Goal: Task Accomplishment & Management: Use online tool/utility

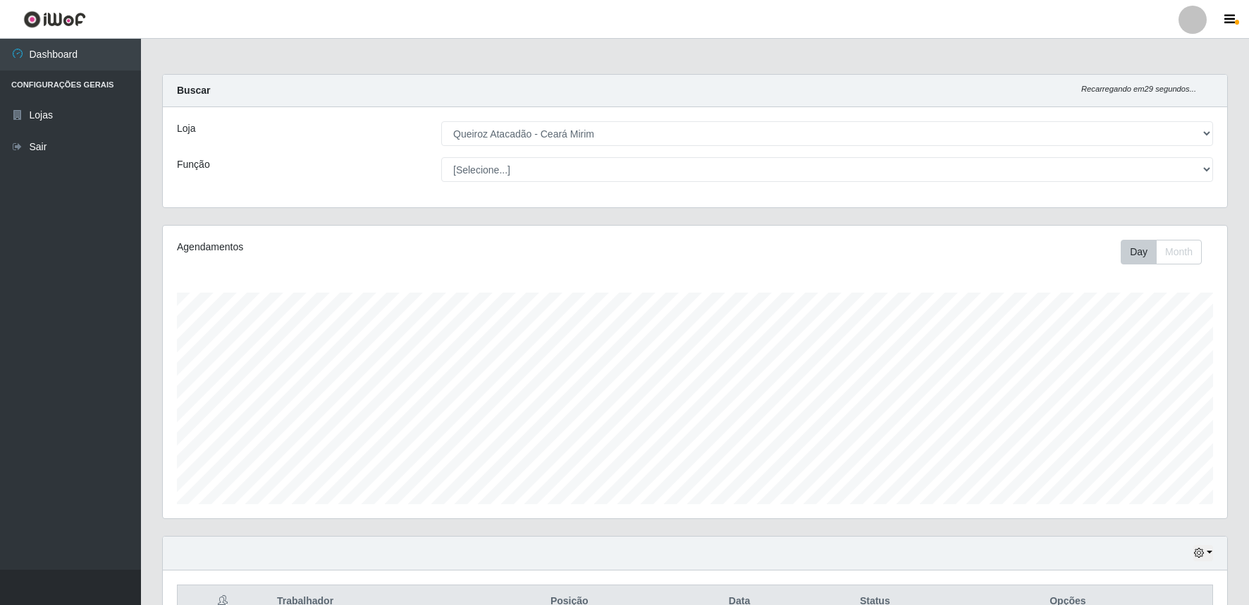
select select "465"
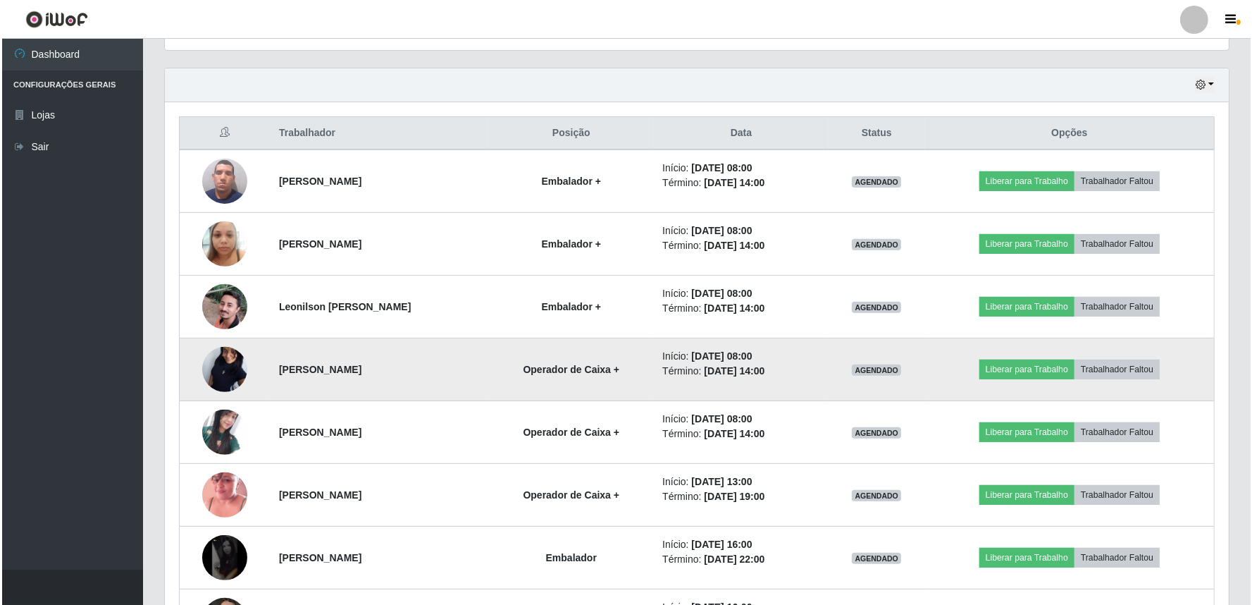
scroll to position [497, 0]
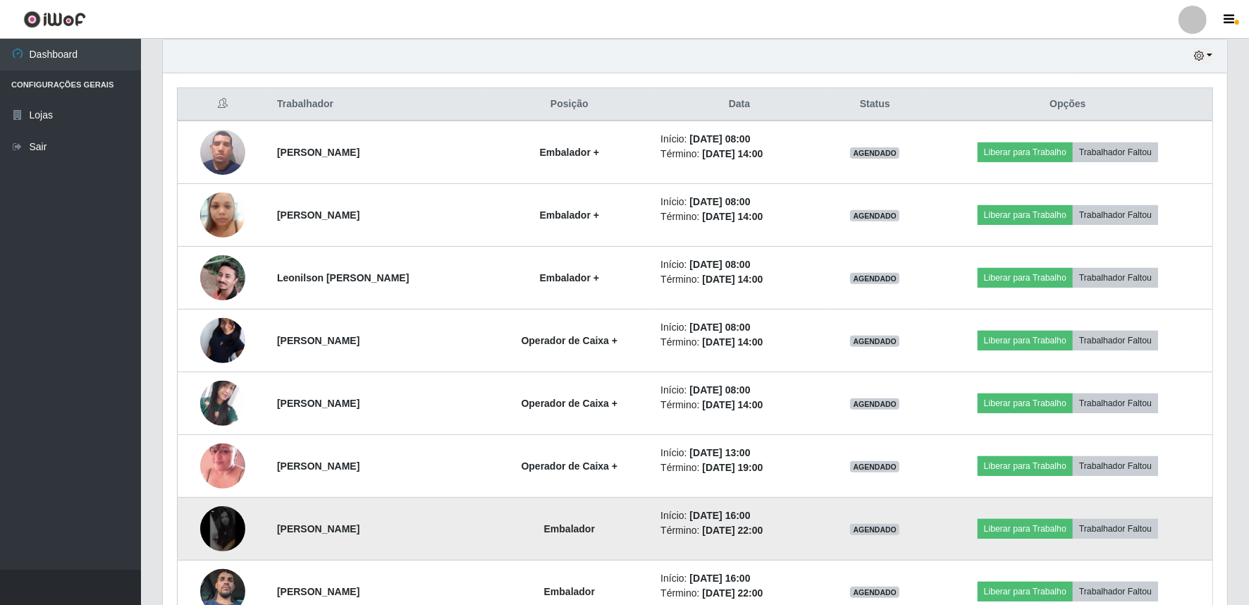
click at [219, 531] on img at bounding box center [222, 528] width 45 height 45
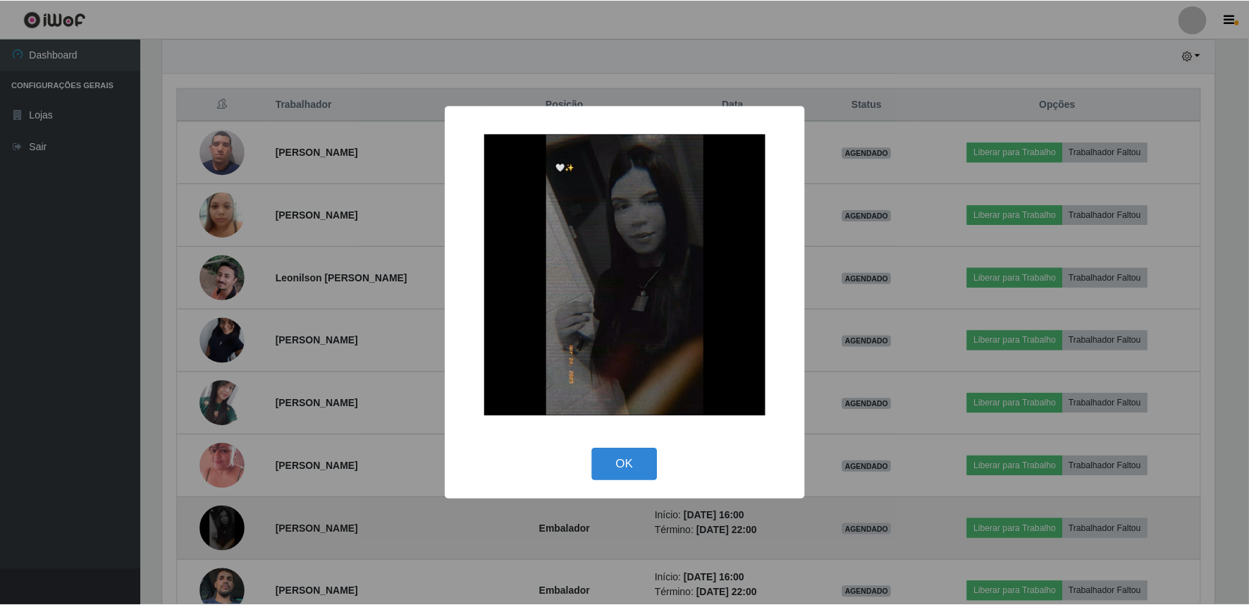
scroll to position [292, 1055]
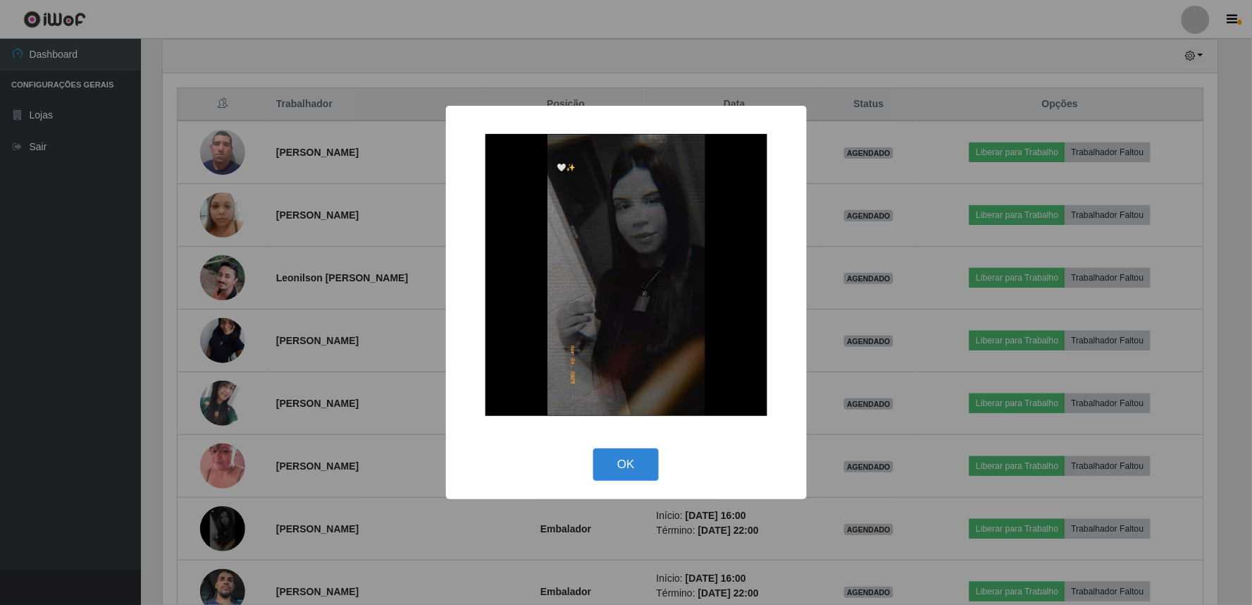
click at [369, 432] on div "× OK Cancel" at bounding box center [626, 302] width 1252 height 605
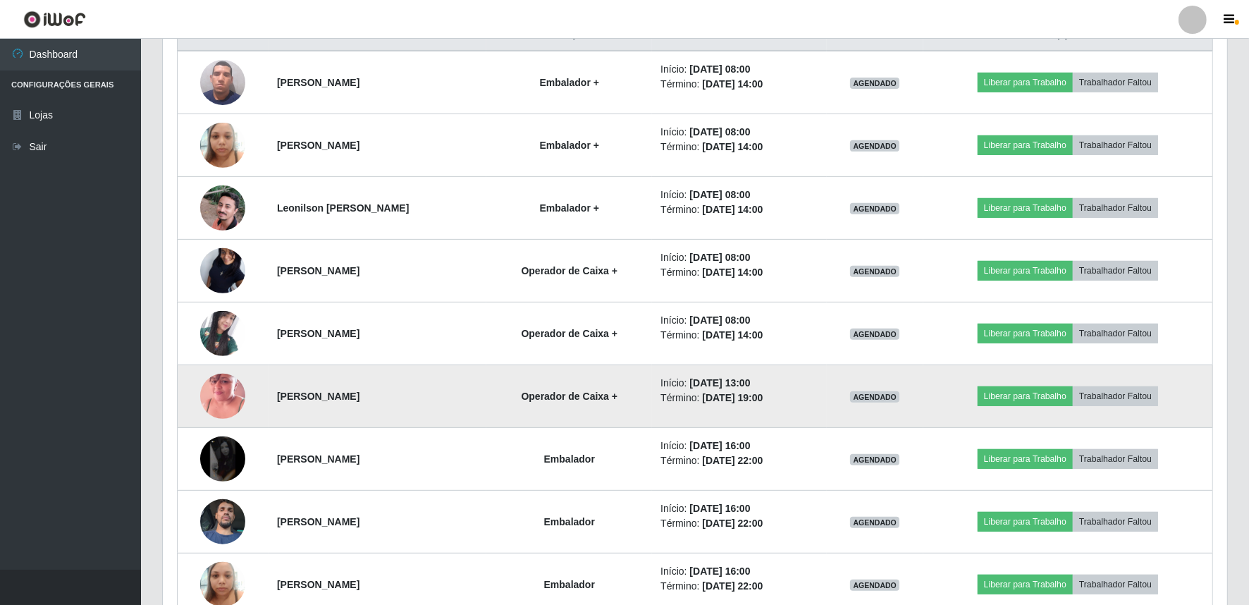
scroll to position [602, 0]
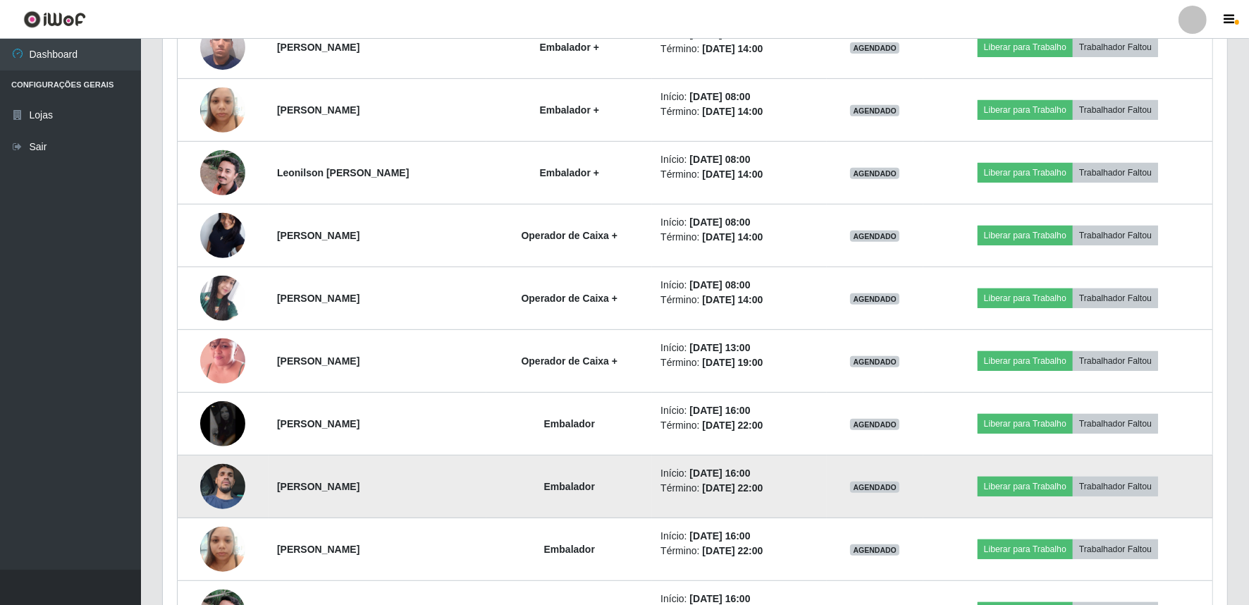
click at [223, 481] on img at bounding box center [222, 486] width 45 height 80
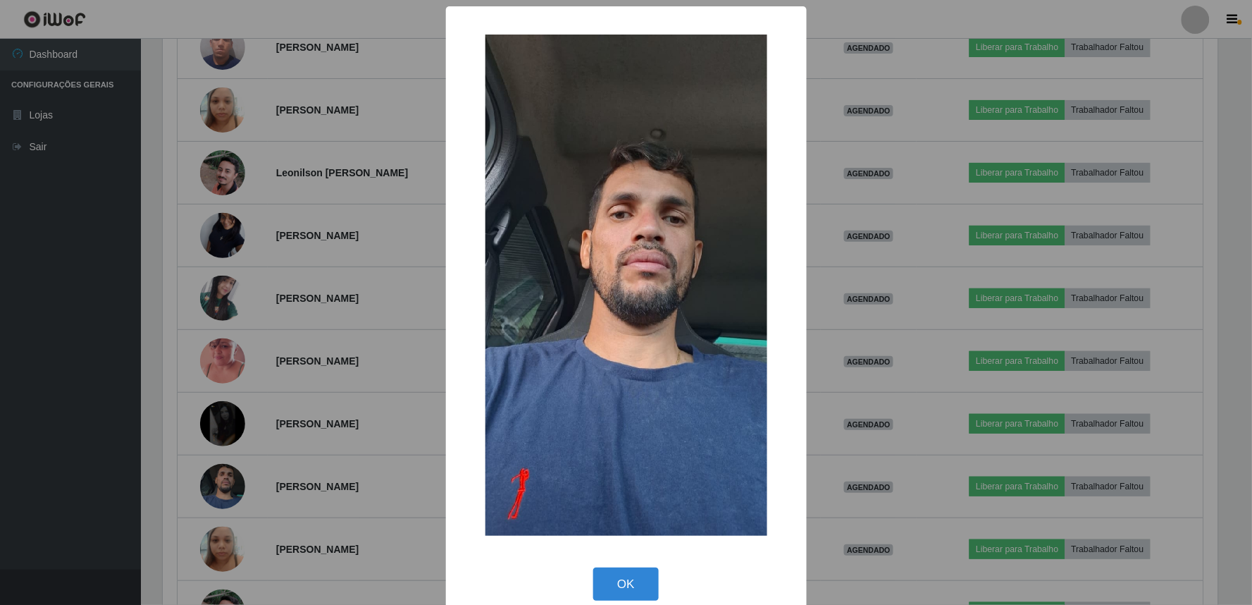
click at [315, 428] on div "× OK Cancel" at bounding box center [626, 302] width 1252 height 605
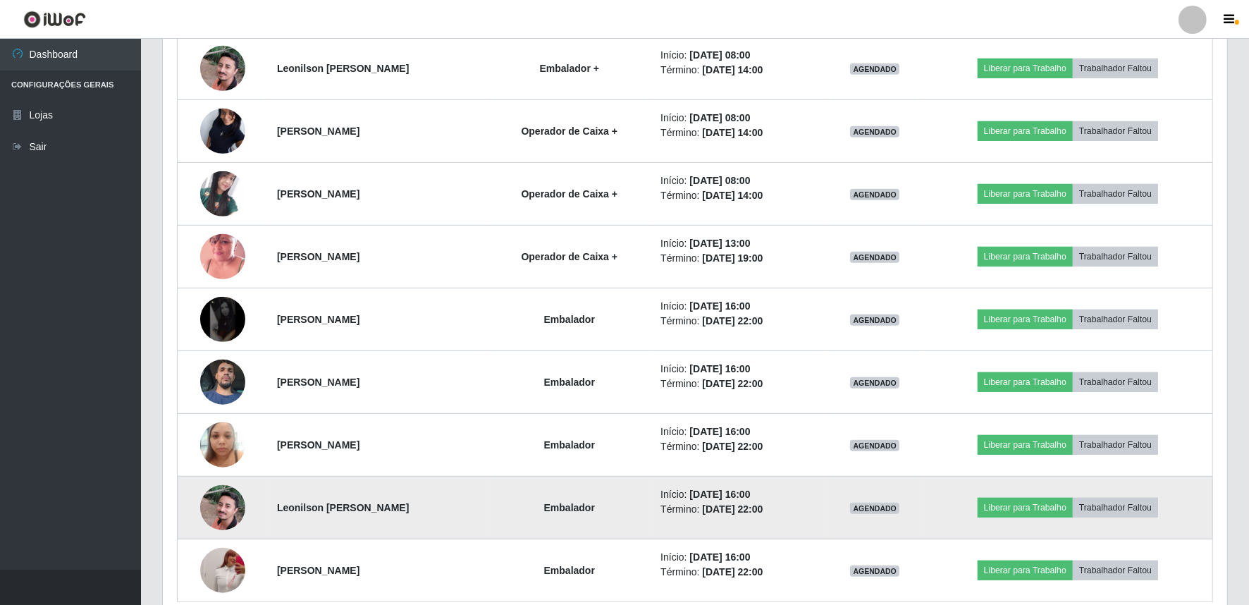
scroll to position [770, 0]
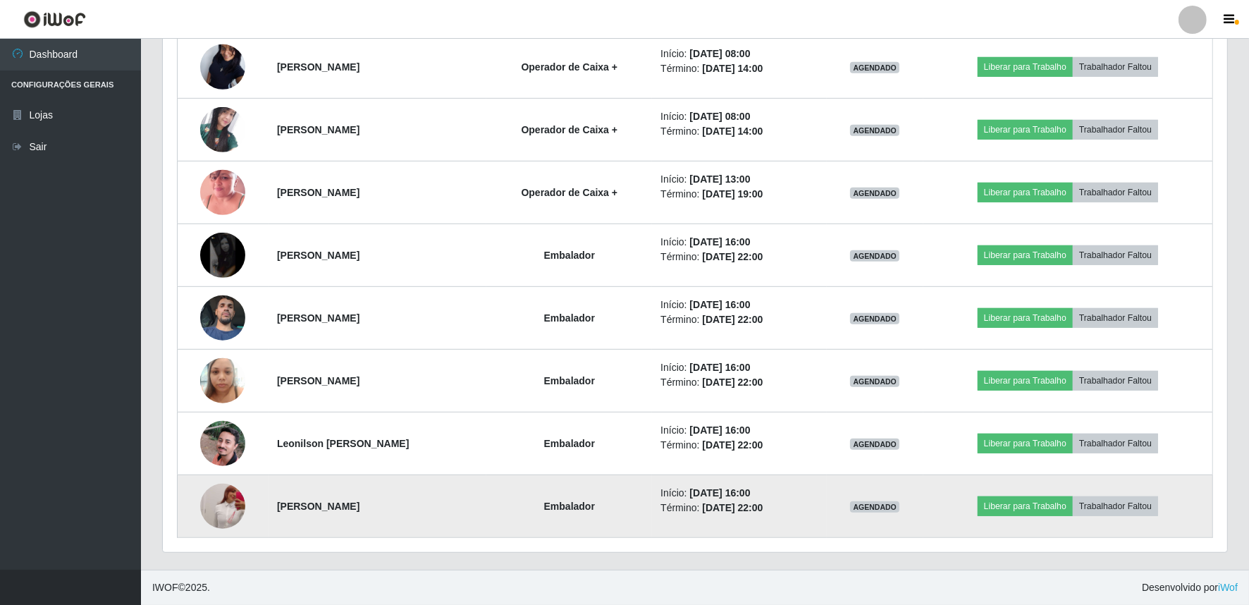
click at [223, 507] on img at bounding box center [222, 506] width 45 height 100
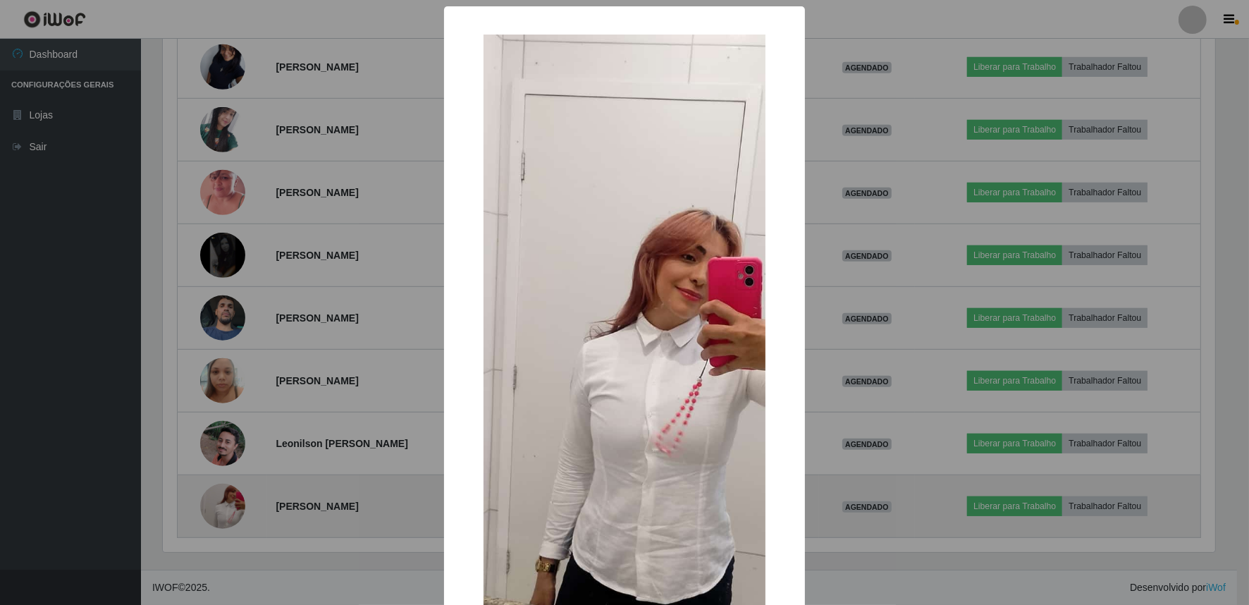
scroll to position [292, 1055]
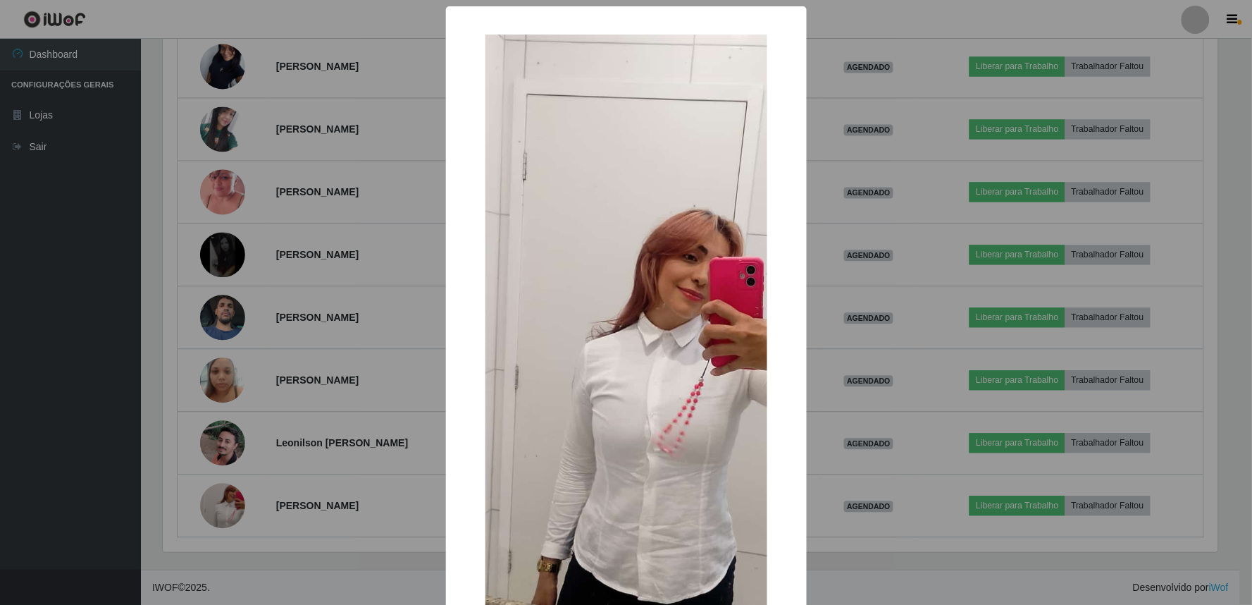
click at [315, 481] on div "× OK Cancel" at bounding box center [626, 302] width 1252 height 605
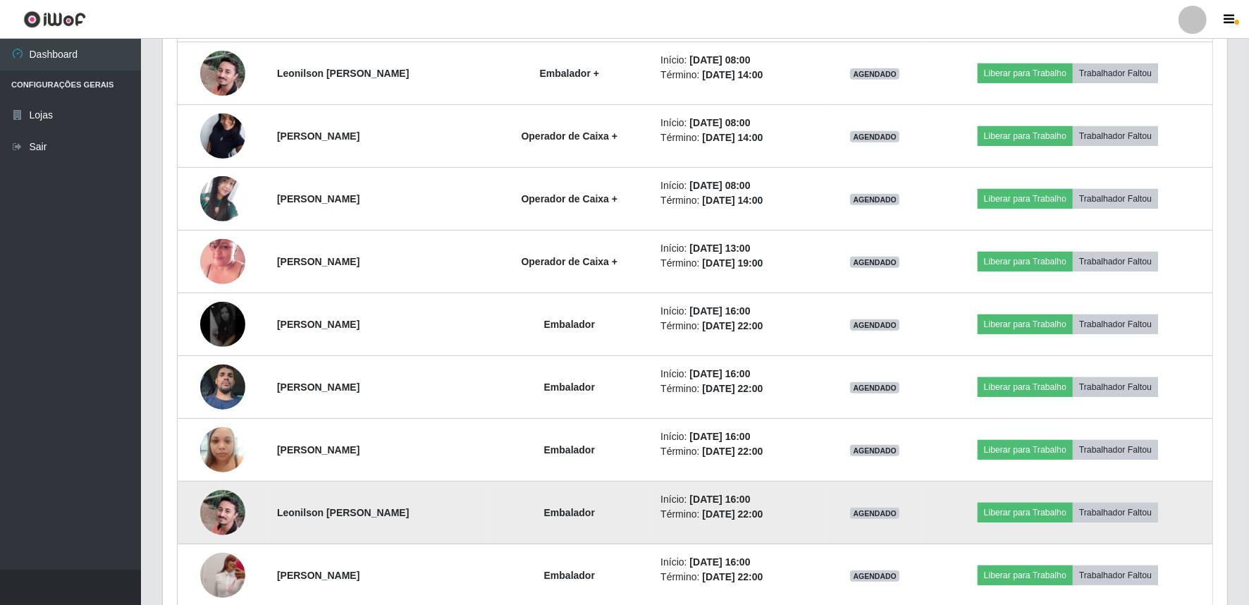
scroll to position [666, 0]
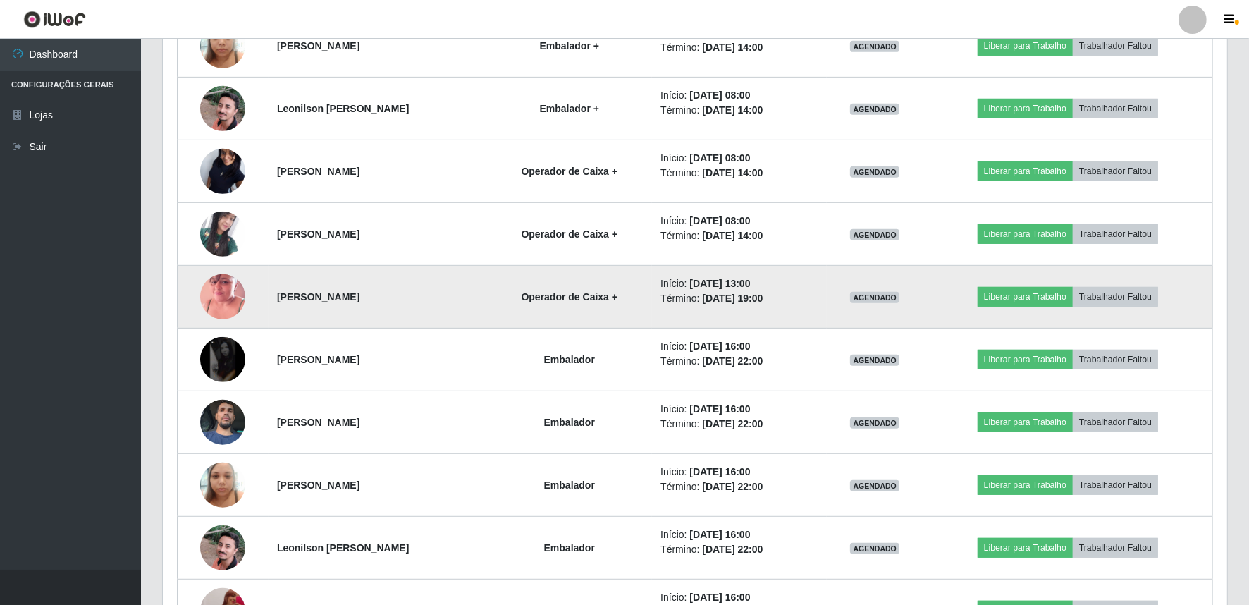
click at [229, 286] on img at bounding box center [222, 296] width 45 height 80
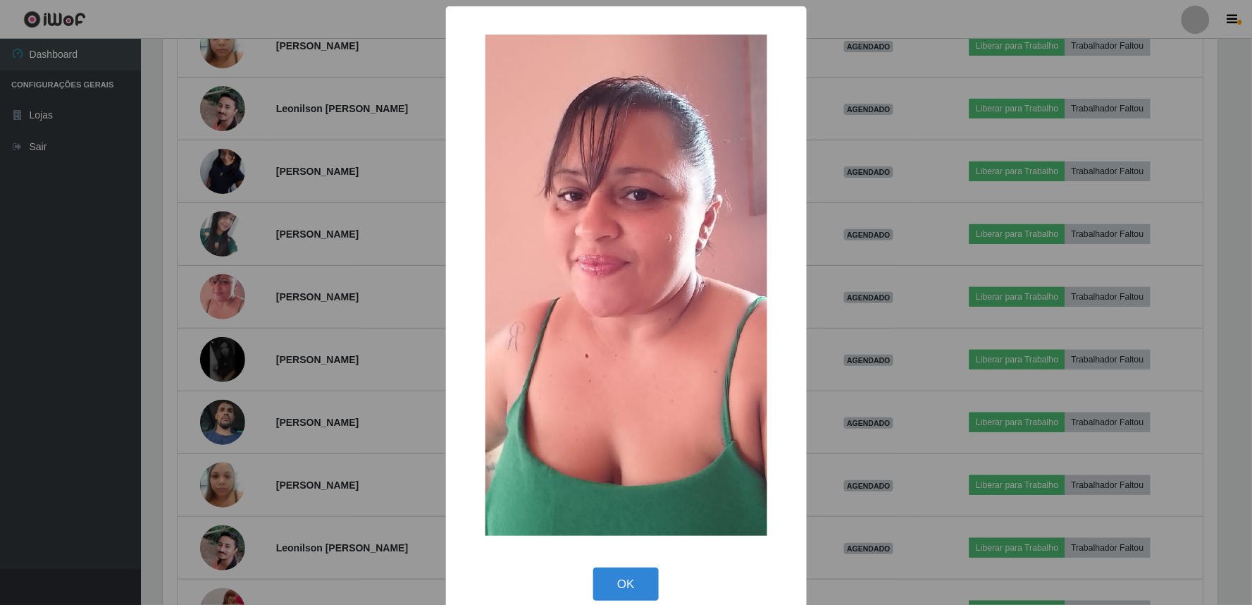
click at [318, 324] on div "× OK Cancel" at bounding box center [626, 302] width 1252 height 605
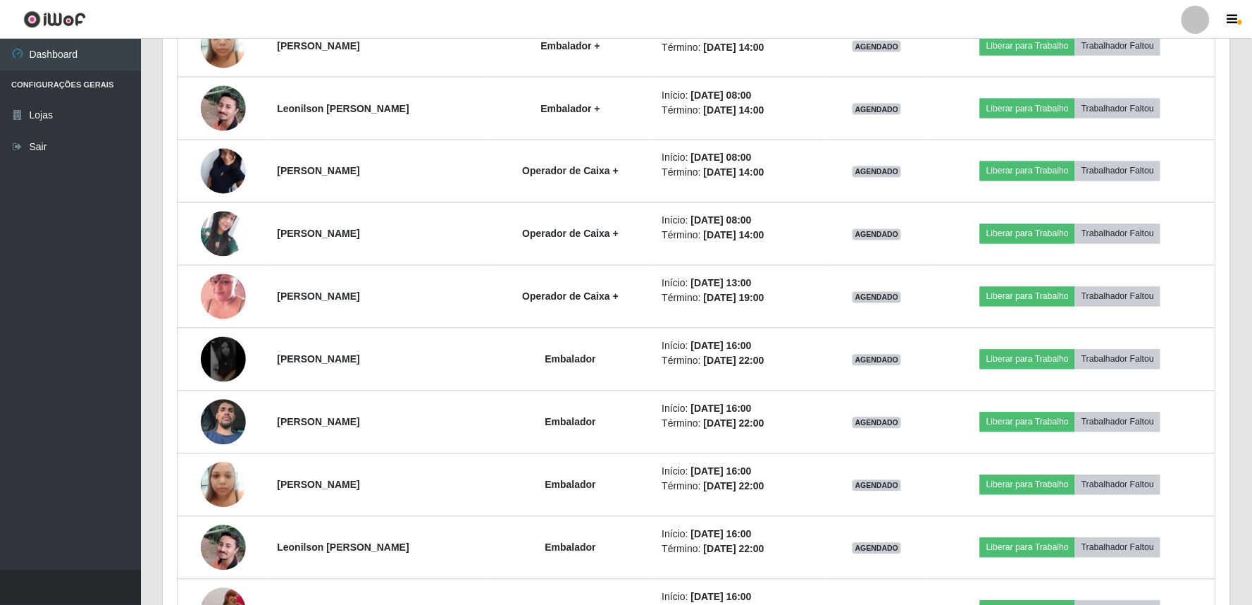
scroll to position [292, 1064]
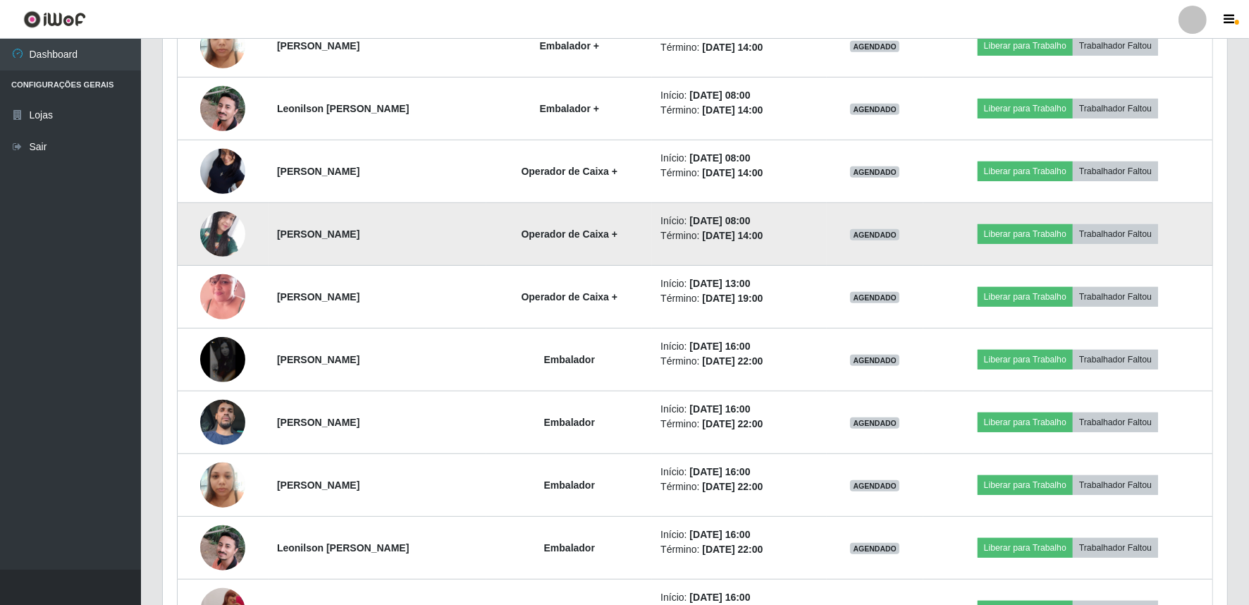
click at [216, 228] on img at bounding box center [222, 233] width 45 height 44
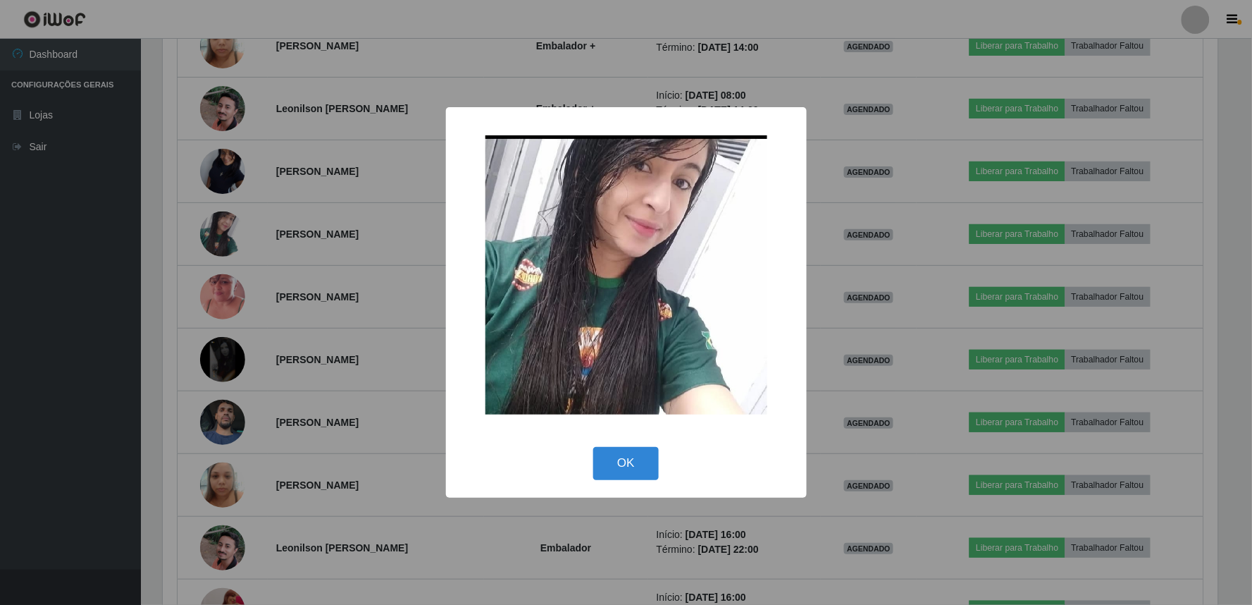
click at [347, 252] on div "× OK Cancel" at bounding box center [626, 302] width 1252 height 605
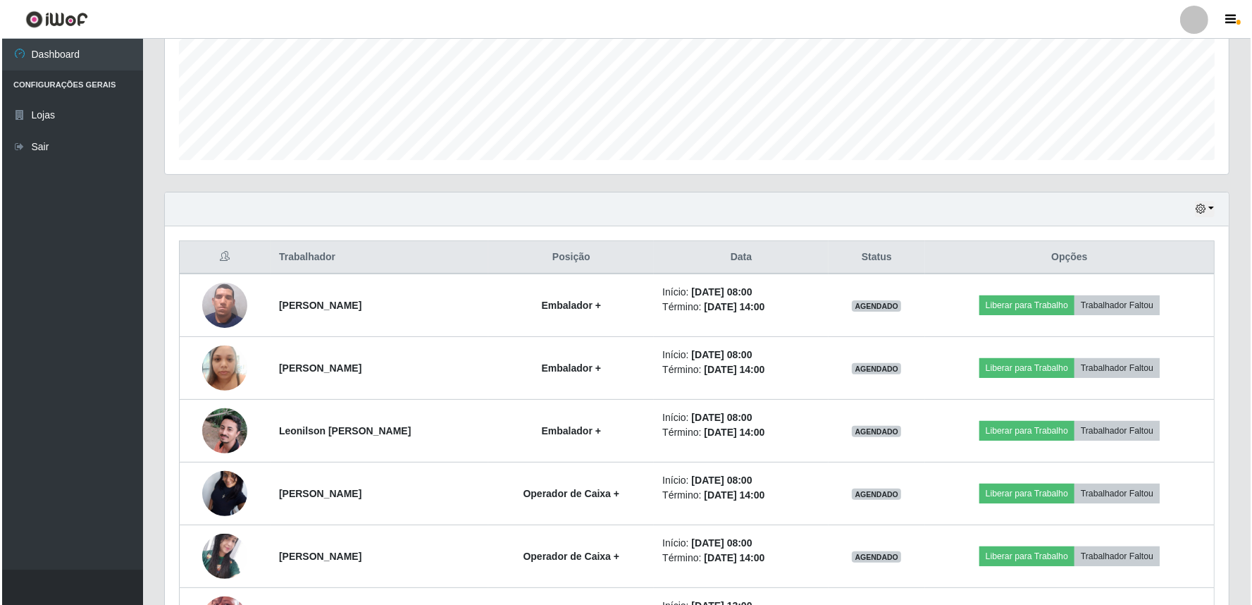
scroll to position [353, 0]
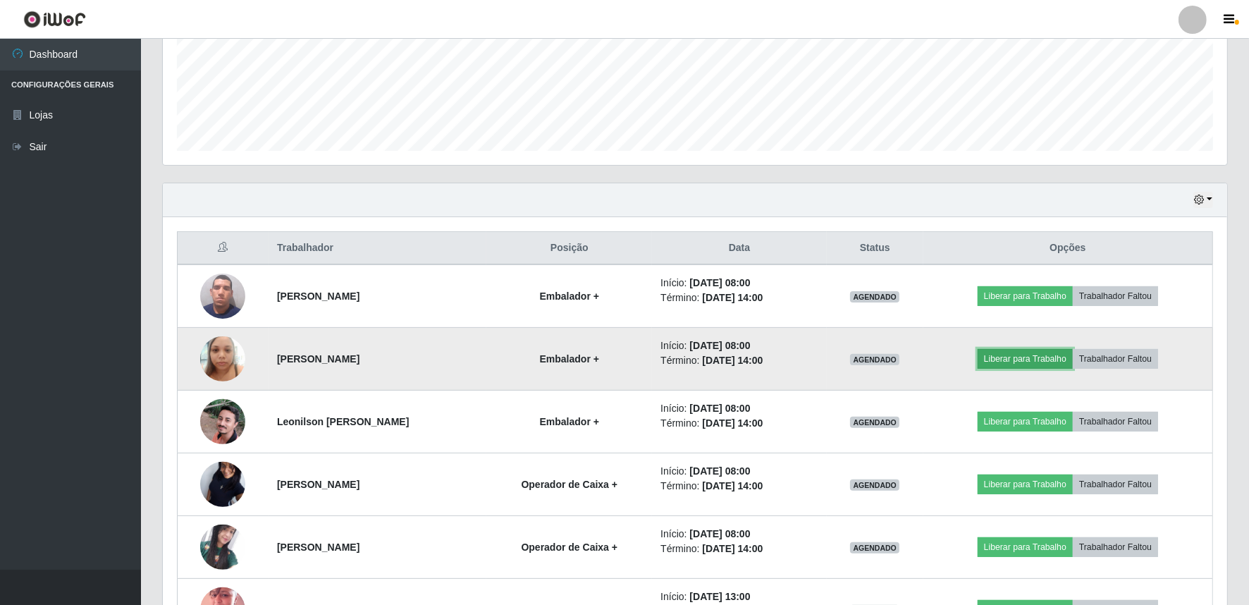
drag, startPoint x: 1017, startPoint y: 358, endPoint x: 1006, endPoint y: 354, distance: 11.4
click at [1006, 354] on button "Liberar para Trabalho" at bounding box center [1024, 359] width 95 height 20
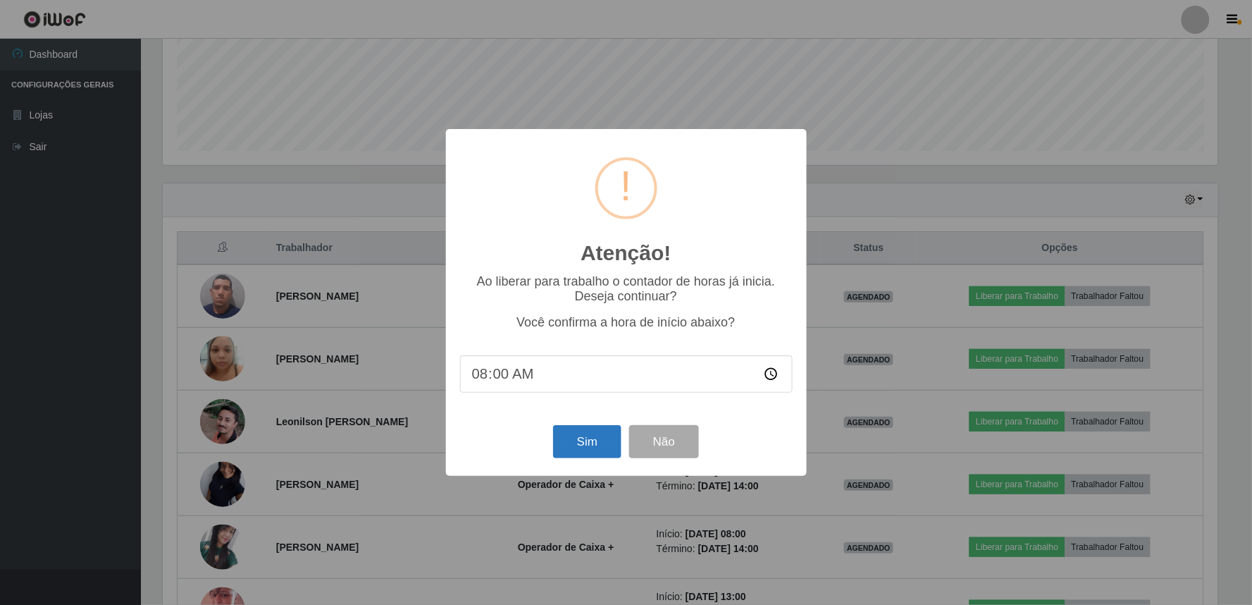
drag, startPoint x: 547, startPoint y: 433, endPoint x: 573, endPoint y: 452, distance: 31.7
click at [552, 438] on div "Sim Não" at bounding box center [626, 441] width 333 height 40
click at [573, 452] on button "Sim" at bounding box center [587, 441] width 68 height 33
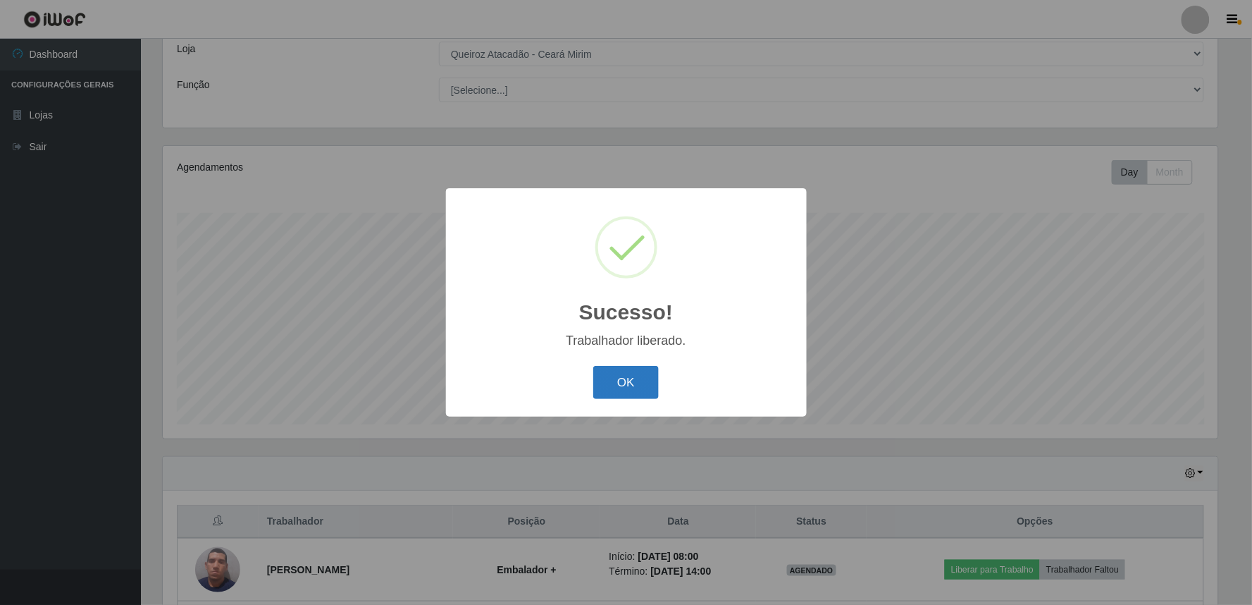
click at [640, 376] on button "OK" at bounding box center [626, 382] width 66 height 33
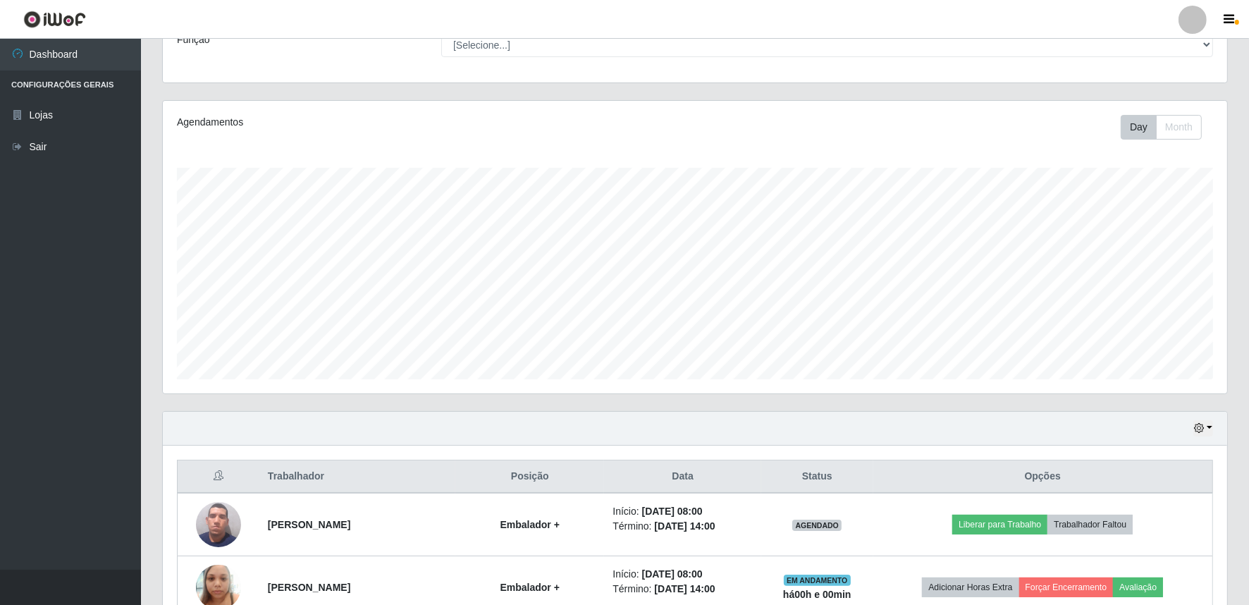
scroll to position [392, 0]
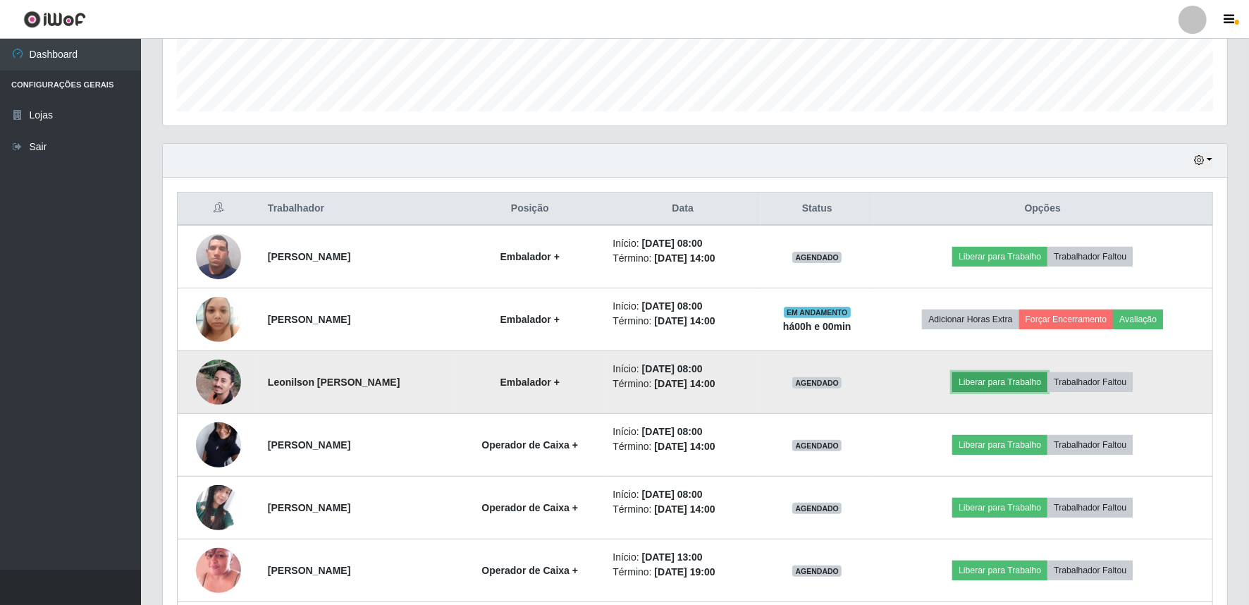
click at [1013, 375] on button "Liberar para Trabalho" at bounding box center [999, 382] width 95 height 20
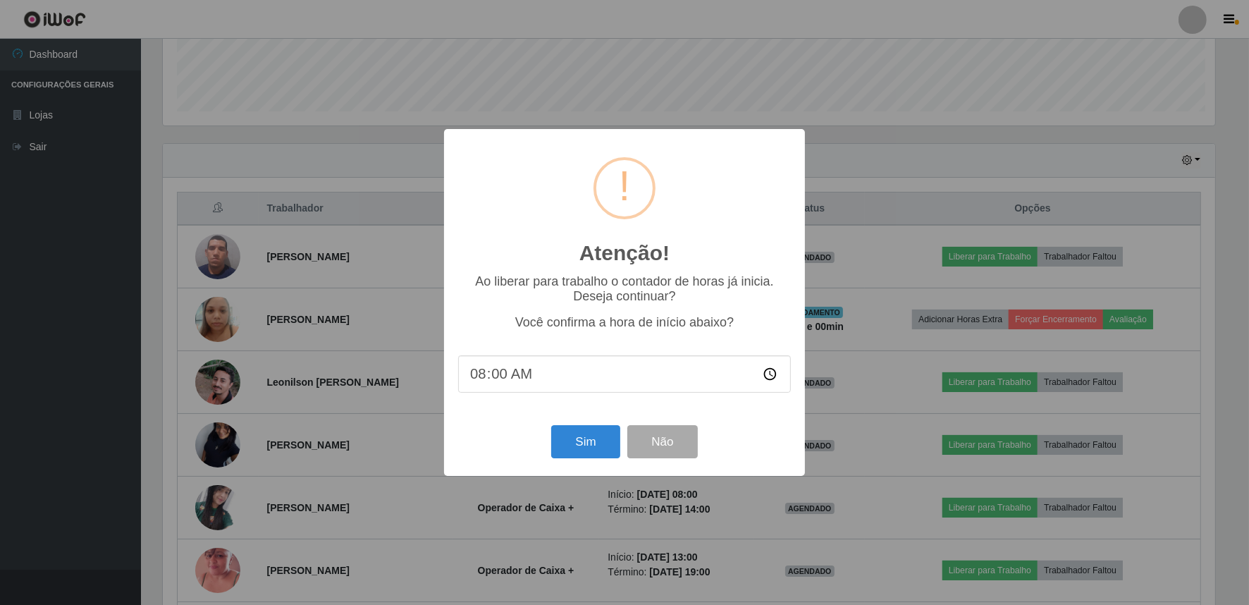
scroll to position [292, 1055]
click at [571, 447] on button "Sim" at bounding box center [587, 441] width 68 height 33
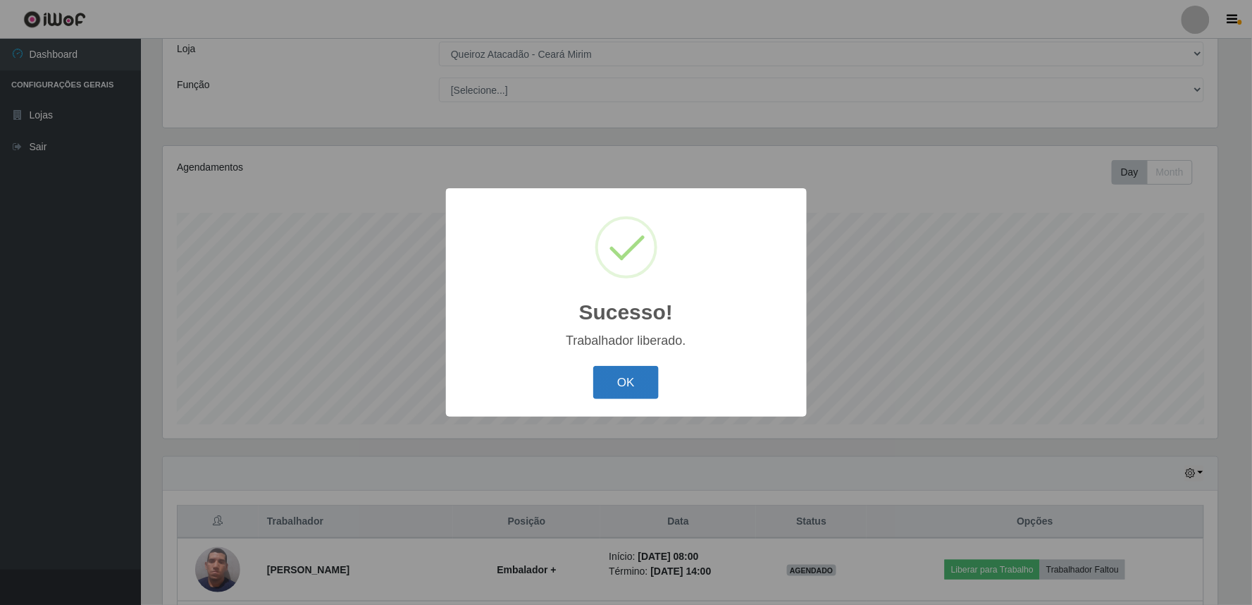
click at [612, 380] on button "OK" at bounding box center [626, 382] width 66 height 33
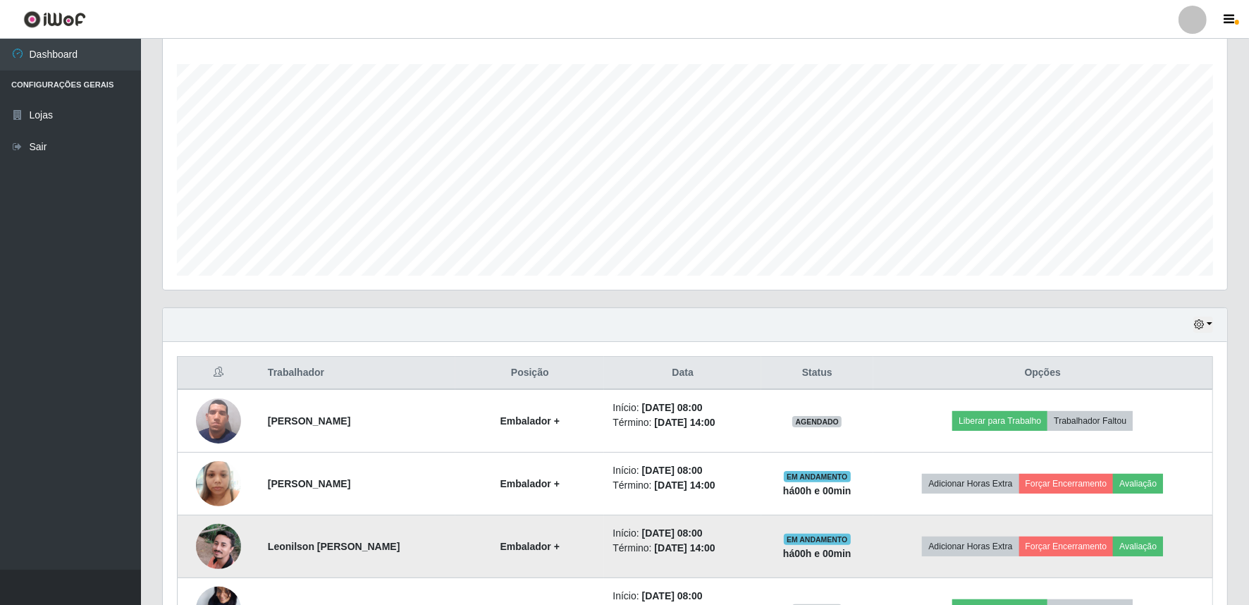
scroll to position [392, 0]
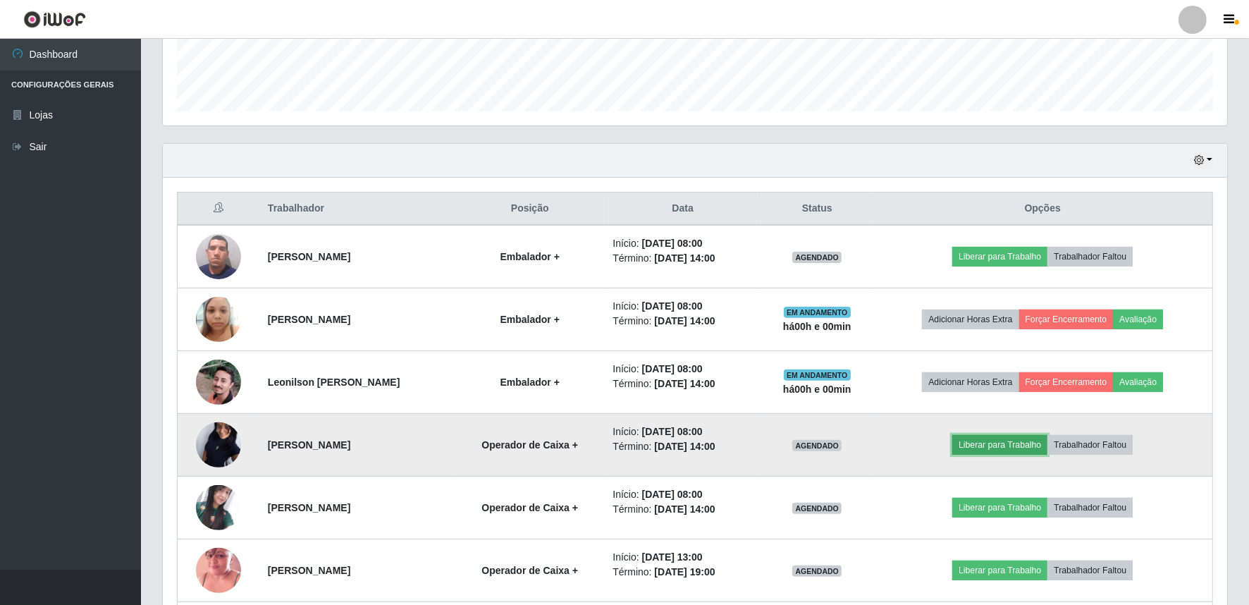
click at [988, 438] on button "Liberar para Trabalho" at bounding box center [999, 445] width 95 height 20
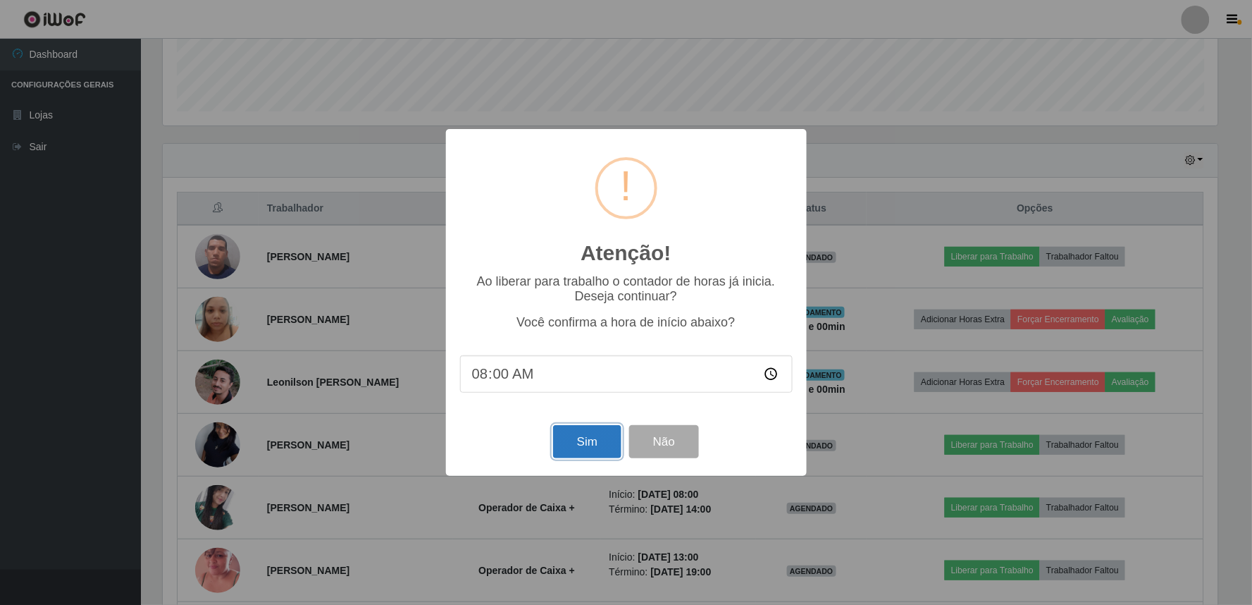
drag, startPoint x: 578, startPoint y: 442, endPoint x: 580, endPoint y: 432, distance: 10.7
click at [576, 440] on button "Sim" at bounding box center [587, 441] width 68 height 33
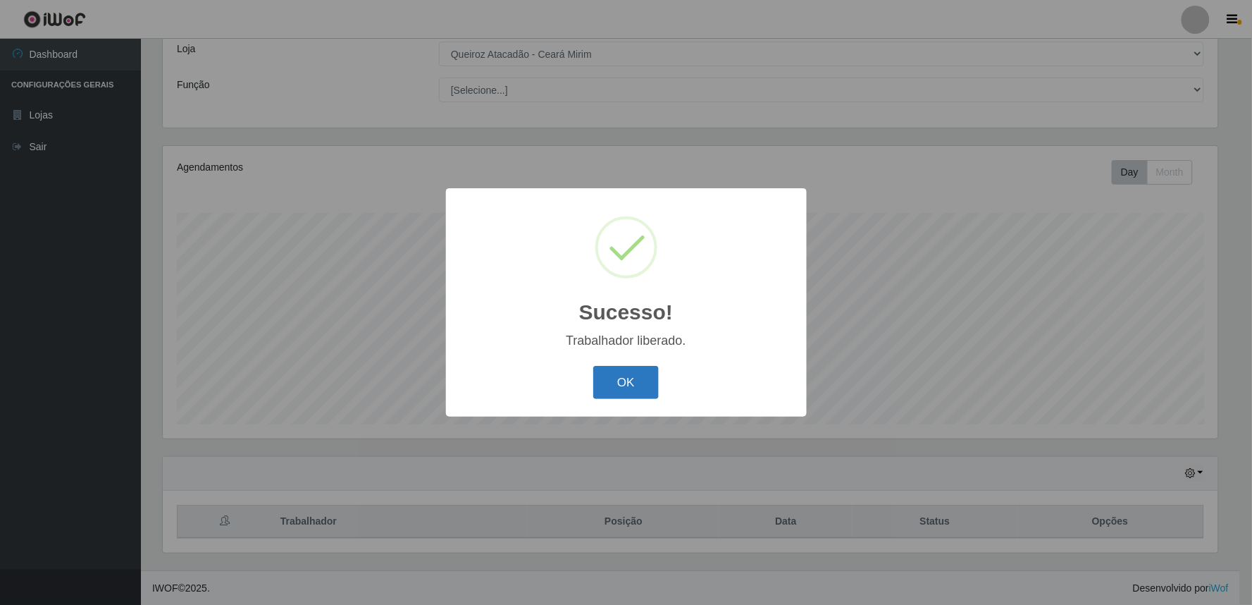
click at [626, 372] on button "OK" at bounding box center [626, 382] width 66 height 33
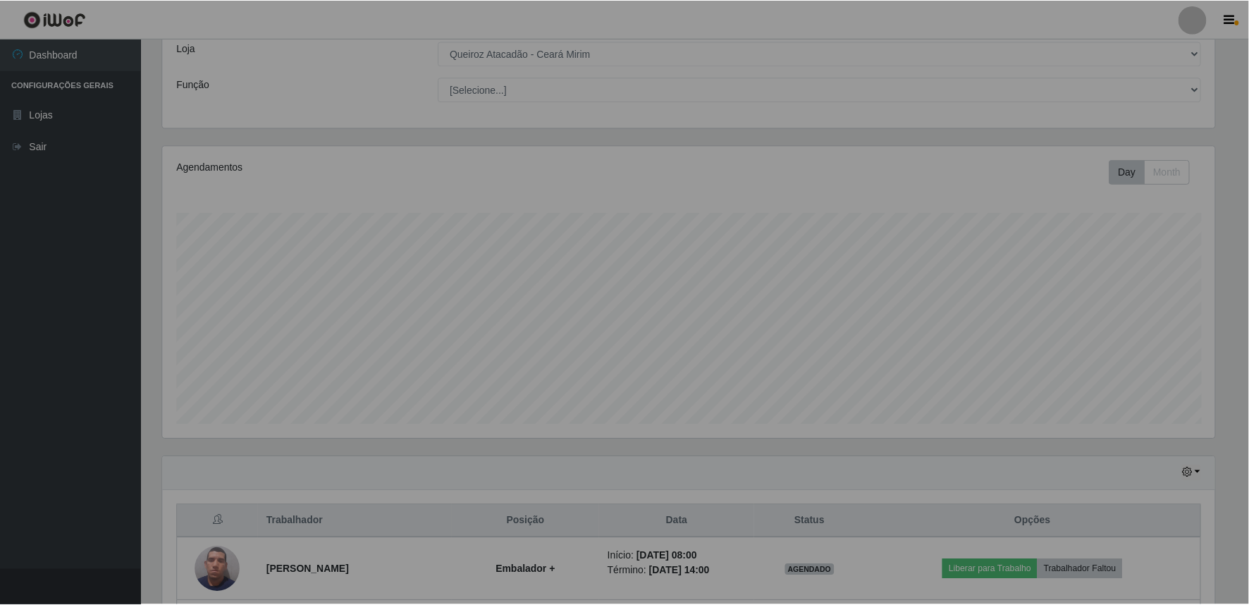
scroll to position [0, 0]
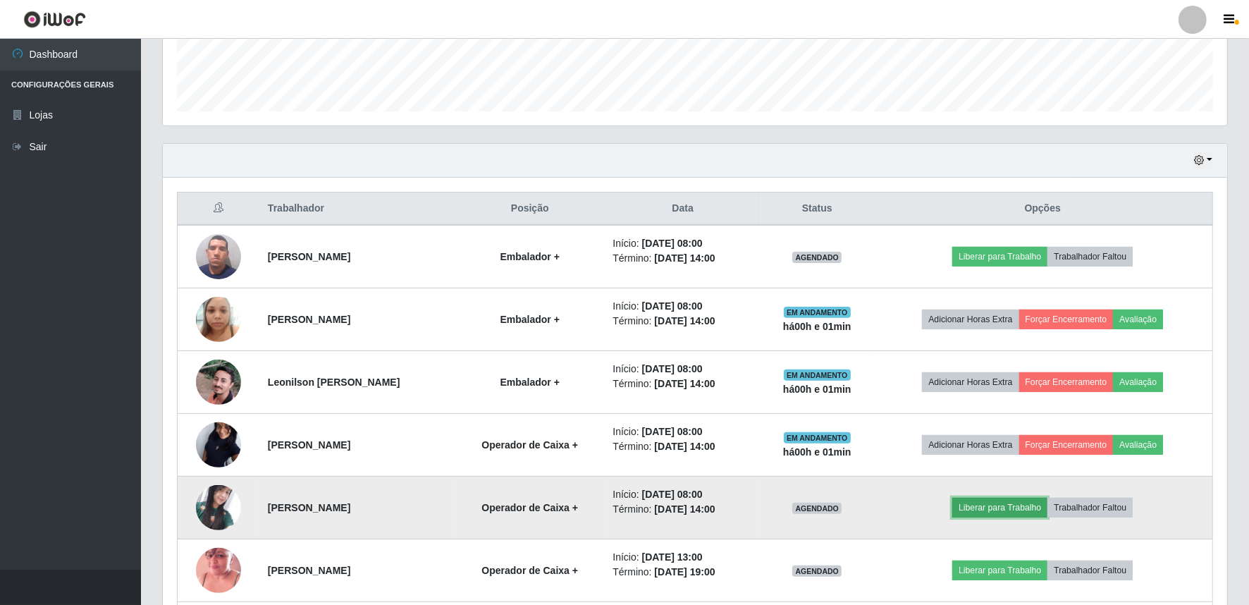
click at [986, 510] on button "Liberar para Trabalho" at bounding box center [999, 507] width 95 height 20
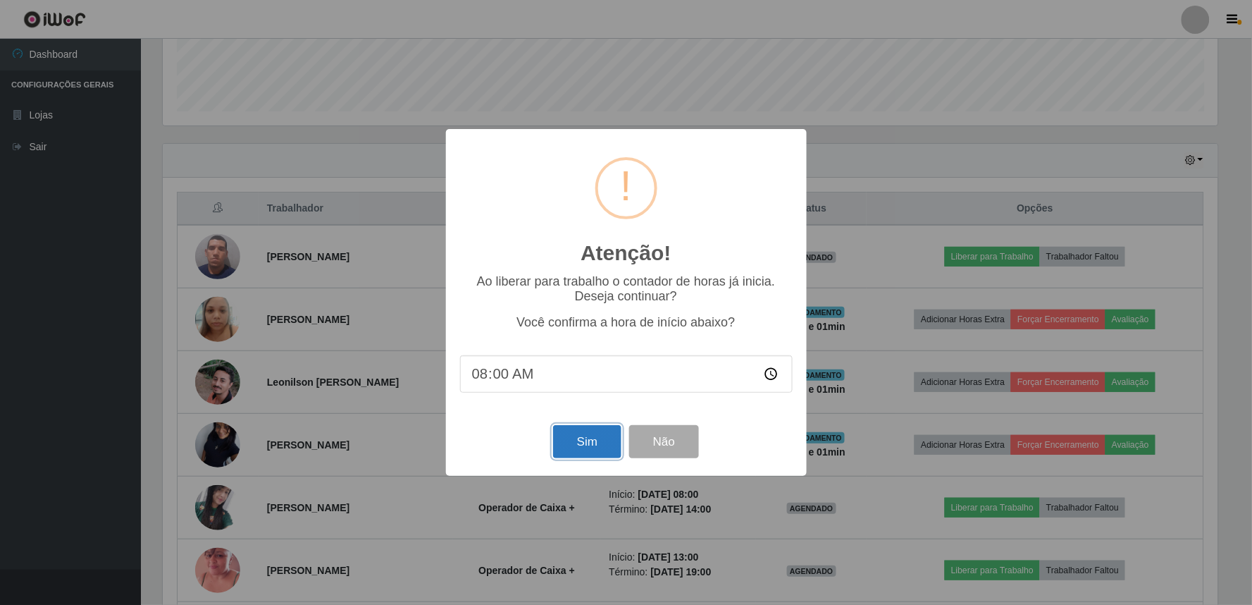
click at [585, 441] on button "Sim" at bounding box center [587, 441] width 68 height 33
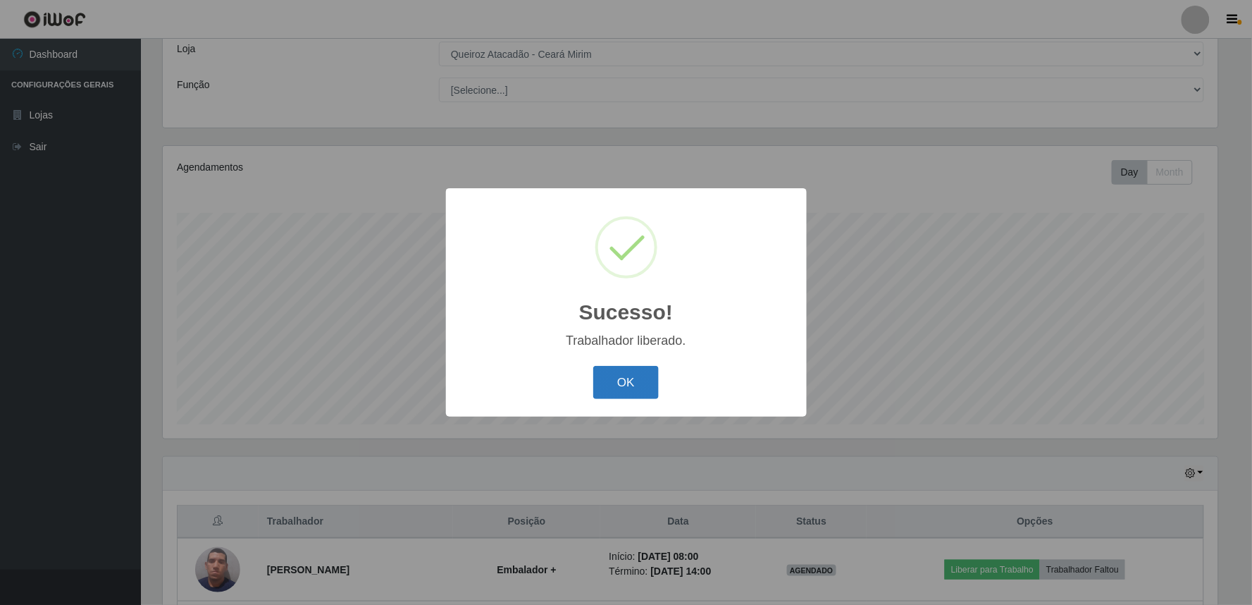
click at [621, 369] on button "OK" at bounding box center [626, 382] width 66 height 33
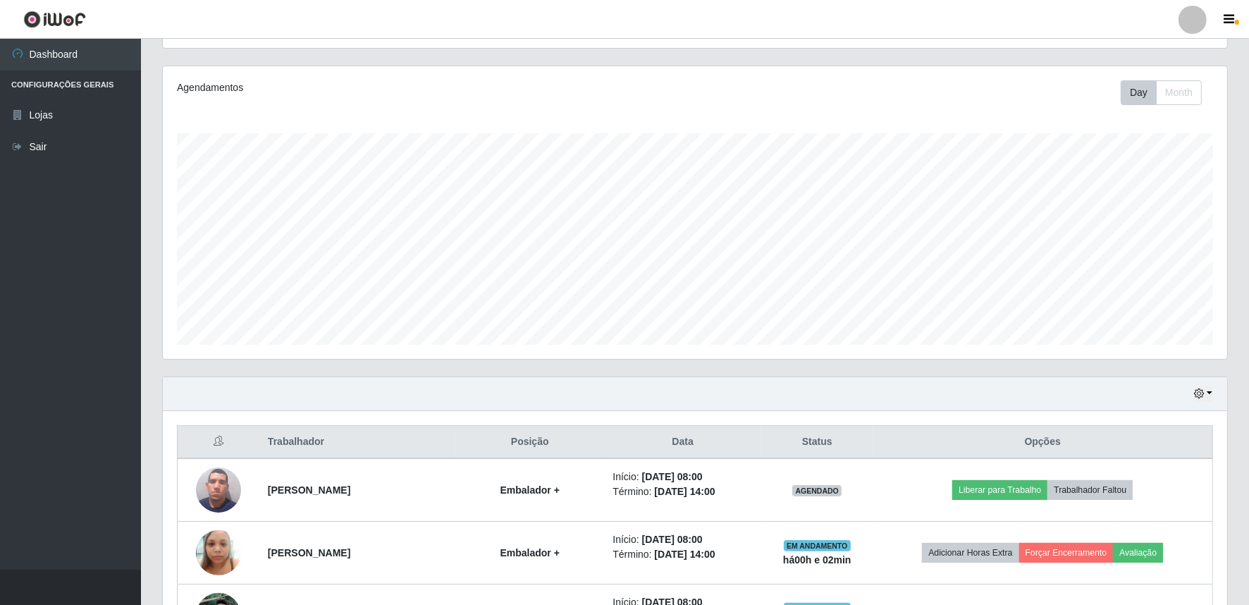
scroll to position [289, 0]
